Goal: Information Seeking & Learning: Learn about a topic

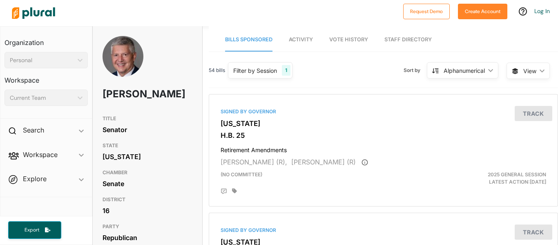
click at [47, 19] on img at bounding box center [33, 13] width 57 height 29
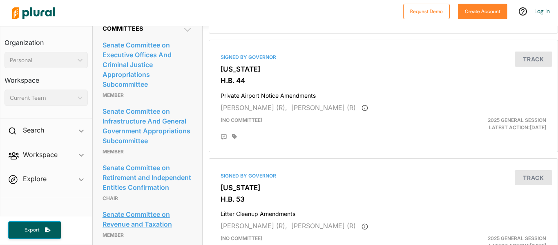
scroll to position [405, 0]
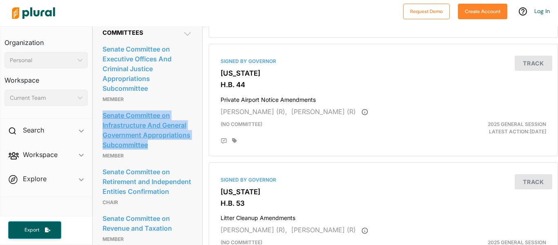
drag, startPoint x: 94, startPoint y: 132, endPoint x: 182, endPoint y: 170, distance: 95.3
copy link "Senate Committee on Infrastructure And General Government Appropriations Subcom…"
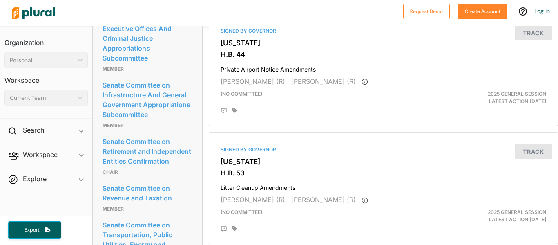
scroll to position [436, 0]
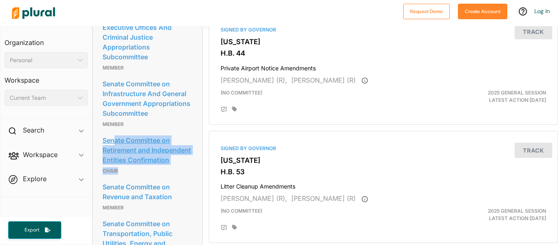
drag, startPoint x: 201, startPoint y: 191, endPoint x: 113, endPoint y: 165, distance: 91.4
click at [113, 165] on div "Committees Senate Committee on Executive Offices And Criminal Justice Appropria…" at bounding box center [147, 224] width 109 height 474
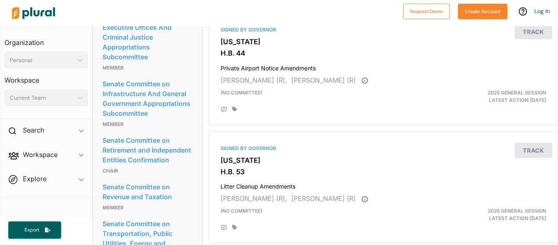
click at [98, 158] on div "Committees Senate Committee on Executive Offices And Criminal Justice Appropria…" at bounding box center [147, 224] width 109 height 474
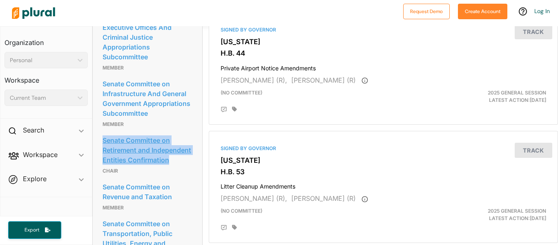
drag, startPoint x: 98, startPoint y: 158, endPoint x: 185, endPoint y: 182, distance: 90.4
click at [185, 182] on div "Committees Senate Committee on Executive Offices And Criminal Justice Appropria…" at bounding box center [147, 224] width 109 height 474
copy link "Senate Committee on Retirement and Independent Entities Confirmation"
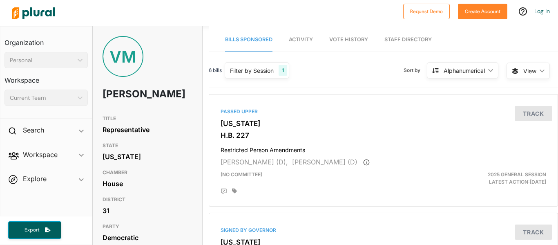
click at [179, 76] on div "VM Verona Mauga" at bounding box center [147, 73] width 109 height 75
click at [120, 56] on div "VM" at bounding box center [122, 56] width 41 height 41
drag, startPoint x: 99, startPoint y: 92, endPoint x: 159, endPoint y: 108, distance: 62.1
click at [159, 108] on div "VM Verona Mauga" at bounding box center [147, 73] width 109 height 75
copy h1 "Verona Mauga"
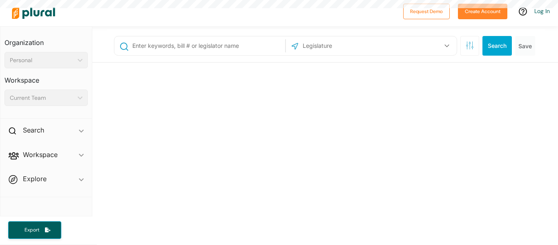
click at [207, 44] on input "text" at bounding box center [206, 46] width 151 height 16
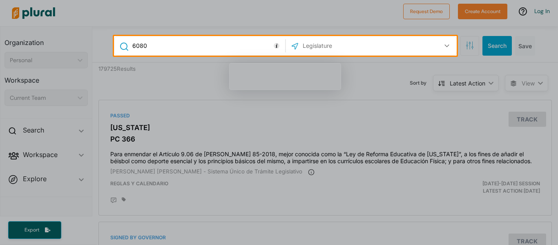
click at [214, 49] on input "6080" at bounding box center [206, 46] width 151 height 16
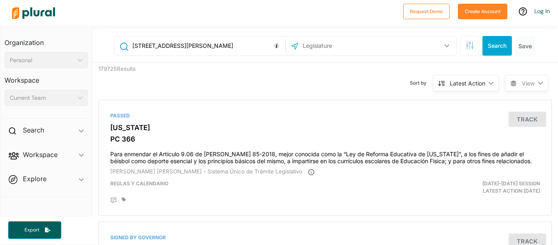
type input "6080 S Clara Dr 84129"
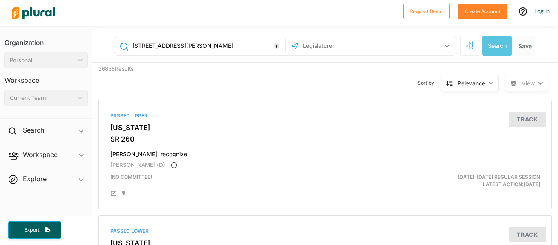
drag, startPoint x: 222, startPoint y: 44, endPoint x: 113, endPoint y: 43, distance: 109.0
click at [113, 43] on div "6080 S Clara Dr 84129 US Congress Alabama Alaska Arizona Arkansas California Co…" at bounding box center [326, 45] width 438 height 33
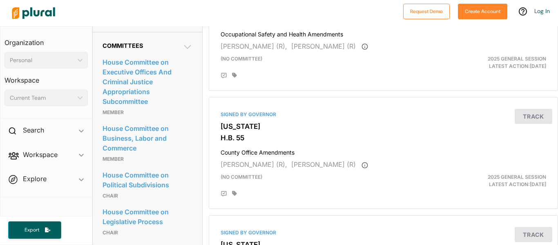
scroll to position [457, 0]
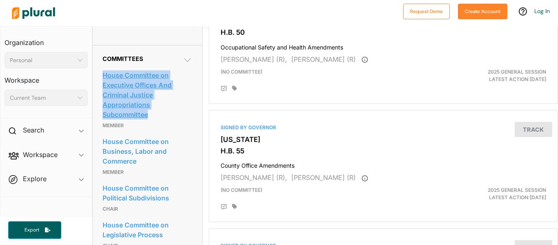
drag, startPoint x: 95, startPoint y: 90, endPoint x: 178, endPoint y: 131, distance: 92.4
click at [178, 131] on div "Committees House Committee on Executive Offices And Criminal Justice Appropriat…" at bounding box center [147, 197] width 109 height 305
copy link "House Committee on Executive Offices And Criminal Justice Appropriations Subcom…"
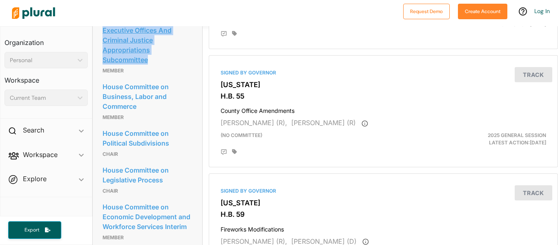
scroll to position [514, 0]
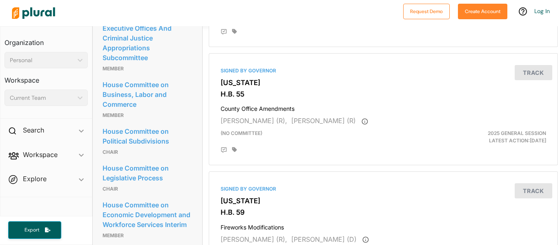
click at [186, 120] on p "Member" at bounding box center [147, 115] width 90 height 10
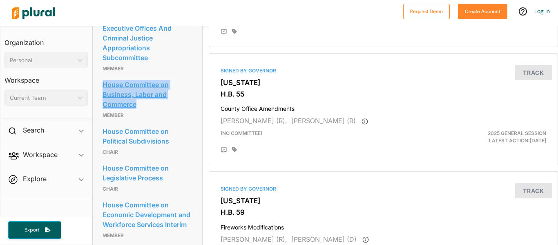
drag, startPoint x: 98, startPoint y: 99, endPoint x: 167, endPoint y: 126, distance: 73.2
click at [167, 126] on div "Committees House Committee on Executive Offices And Criminal Justice Appropriat…" at bounding box center [147, 140] width 109 height 305
copy link "House Committee on Business, Labor and Commerce"
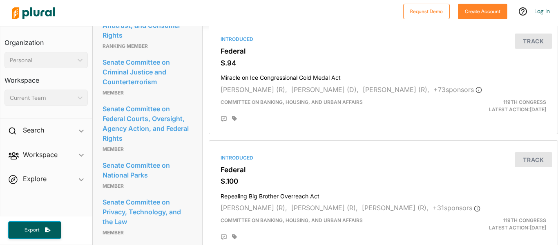
scroll to position [896, 0]
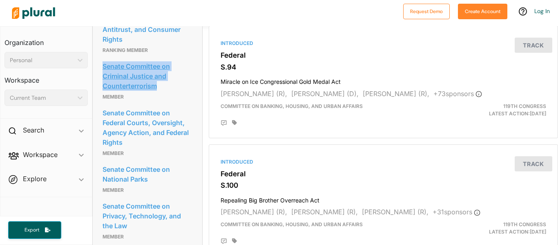
drag, startPoint x: 94, startPoint y: 97, endPoint x: 176, endPoint y: 122, distance: 85.4
copy link "Senate Committee on Criminal Justice and Counterterrorism"
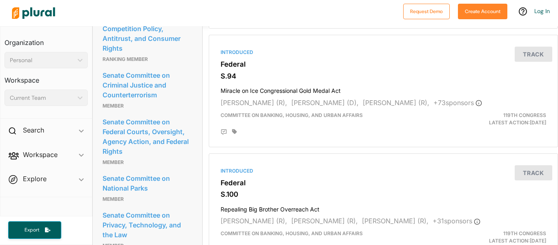
scroll to position [885, 0]
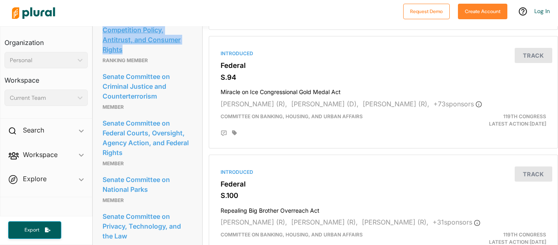
drag, startPoint x: 96, startPoint y: 51, endPoint x: 161, endPoint y: 87, distance: 74.6
copy link "Senate Committee on Competition Policy, Antitrust, and Consumer Rights"
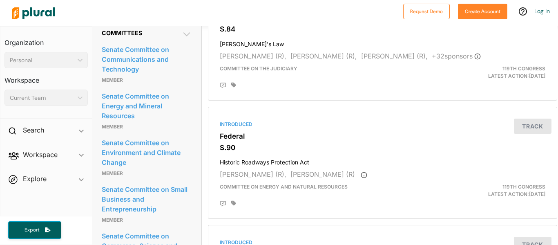
scroll to position [698, 1]
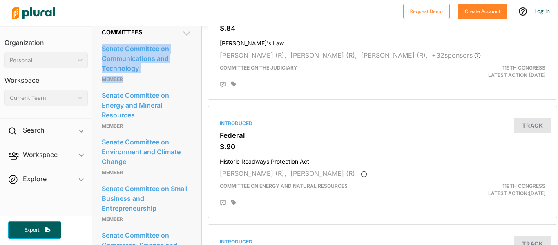
drag, startPoint x: 96, startPoint y: 82, endPoint x: 159, endPoint y: 112, distance: 70.1
drag, startPoint x: 97, startPoint y: 81, endPoint x: 159, endPoint y: 107, distance: 67.5
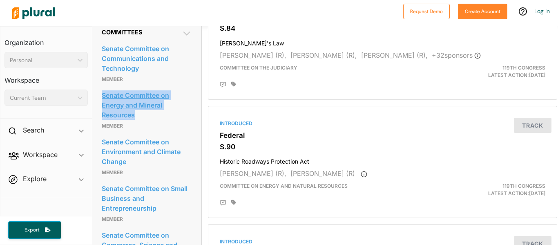
drag, startPoint x: 98, startPoint y: 131, endPoint x: 174, endPoint y: 154, distance: 78.5
copy link "Senate Committee on Energy and Mineral Resources"
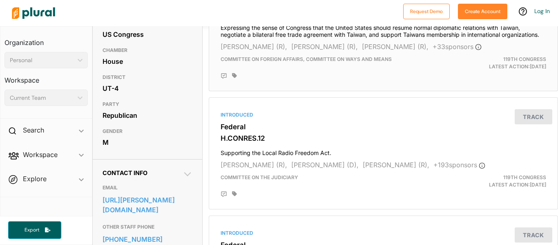
scroll to position [125, 0]
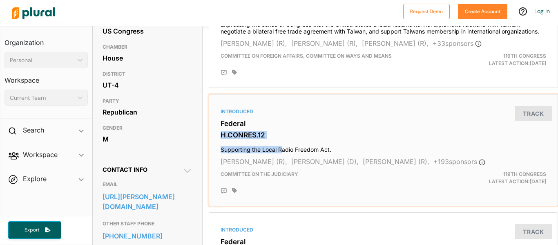
drag, startPoint x: 214, startPoint y: 136, endPoint x: 283, endPoint y: 139, distance: 69.5
click at [283, 139] on div "Introduced Federal H.CONRES.12 Supporting the Local Radio Freedom Act. [PERSON_…" at bounding box center [383, 150] width 342 height 105
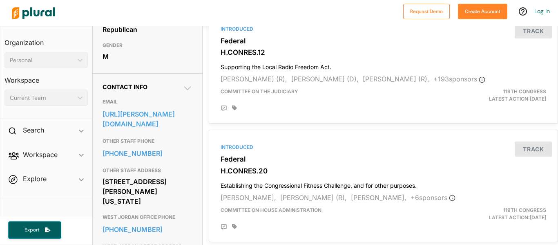
scroll to position [190, 0]
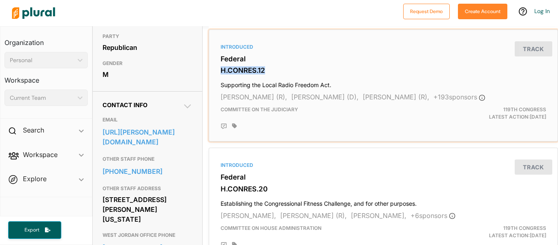
drag, startPoint x: 218, startPoint y: 69, endPoint x: 267, endPoint y: 69, distance: 49.0
click at [267, 69] on div "Introduced Federal H.CONRES.12 Supporting the Local Radio Freedom Act. [PERSON_…" at bounding box center [383, 85] width 342 height 105
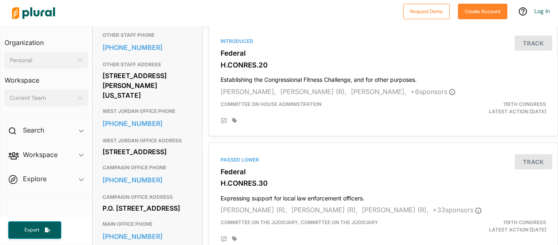
scroll to position [314, 0]
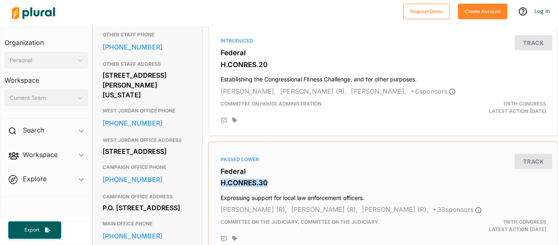
drag, startPoint x: 218, startPoint y: 183, endPoint x: 280, endPoint y: 182, distance: 61.7
click at [280, 182] on div "Passed Lower Federal H.CONRES.30 Expressing support for local law enforcement o…" at bounding box center [383, 197] width 342 height 105
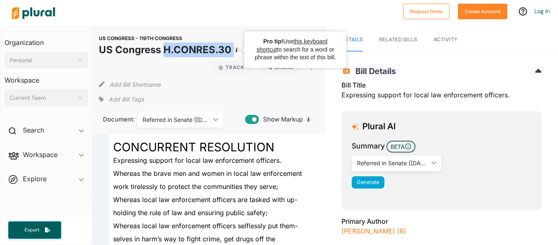
drag, startPoint x: 164, startPoint y: 51, endPoint x: 236, endPoint y: 53, distance: 71.5
click at [231, 53] on header "US CONGRESS - 119TH CONGRESS US Congress [PERSON_NAME]CONRES.30" at bounding box center [165, 47] width 132 height 28
copy div "H.CONRES.30 Track"
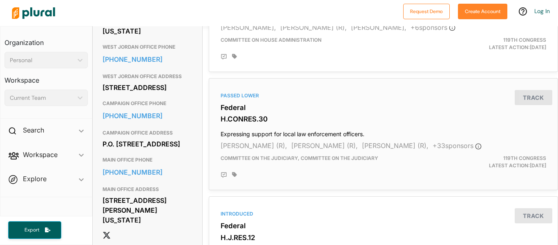
scroll to position [380, 0]
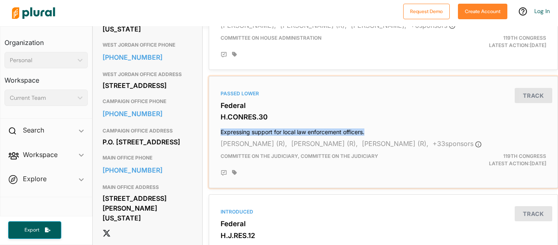
drag, startPoint x: 218, startPoint y: 130, endPoint x: 367, endPoint y: 131, distance: 149.0
click at [367, 131] on div "Passed Lower Federal H.CONRES.30 Expressing support for local law enforcement o…" at bounding box center [383, 132] width 342 height 105
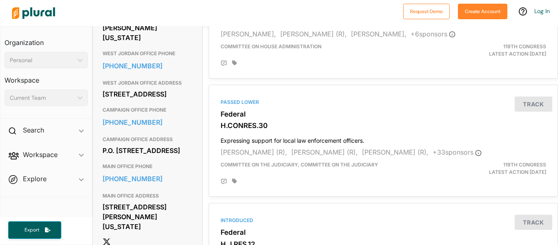
scroll to position [393, 0]
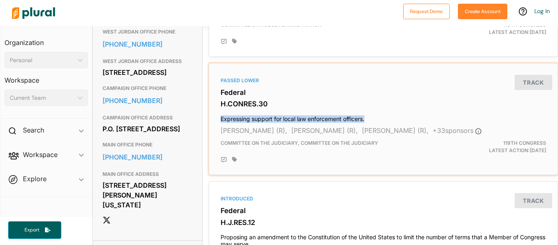
drag, startPoint x: 370, startPoint y: 117, endPoint x: 213, endPoint y: 116, distance: 157.2
click at [213, 116] on div "Passed Lower Federal H.CONRES.30 Expressing support for local law enforcement o…" at bounding box center [383, 119] width 342 height 105
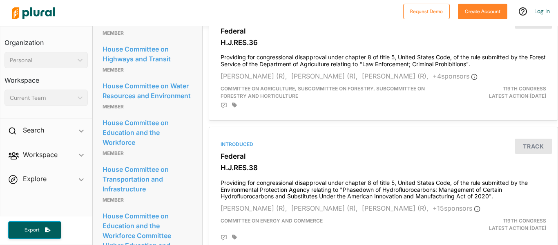
scroll to position [691, 0]
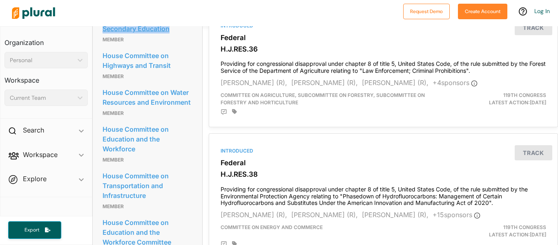
drag, startPoint x: 98, startPoint y: 41, endPoint x: 179, endPoint y: 66, distance: 85.0
copy link "House Committee on Early Childhood, Elementary, and Secondary Education"
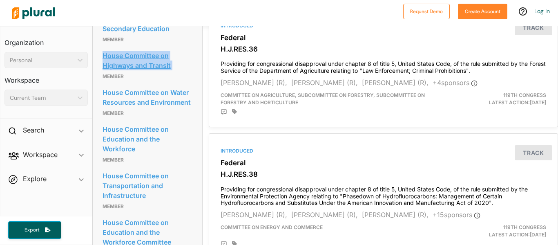
drag, startPoint x: 98, startPoint y: 88, endPoint x: 180, endPoint y: 100, distance: 82.1
copy link "House Committee on Highways and Transit"
